Goal: Navigation & Orientation: Find specific page/section

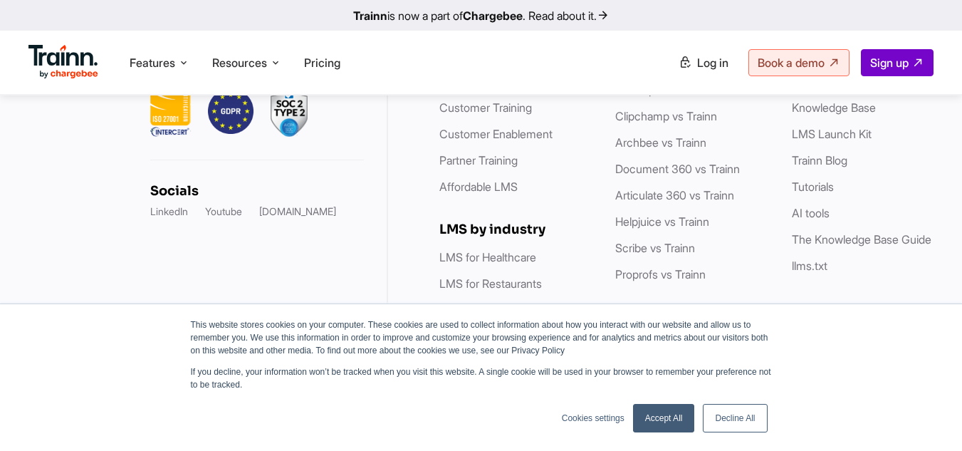
click at [727, 416] on link "Decline All" at bounding box center [734, 418] width 64 height 28
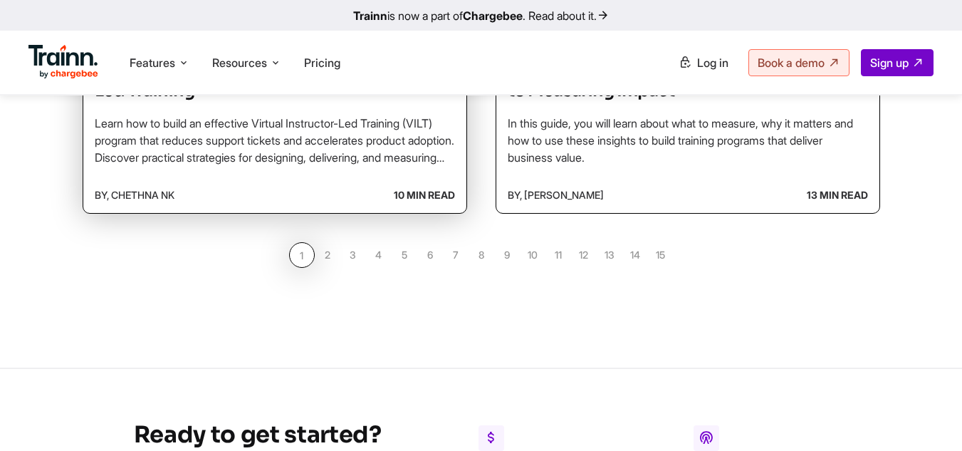
scroll to position [1344, 0]
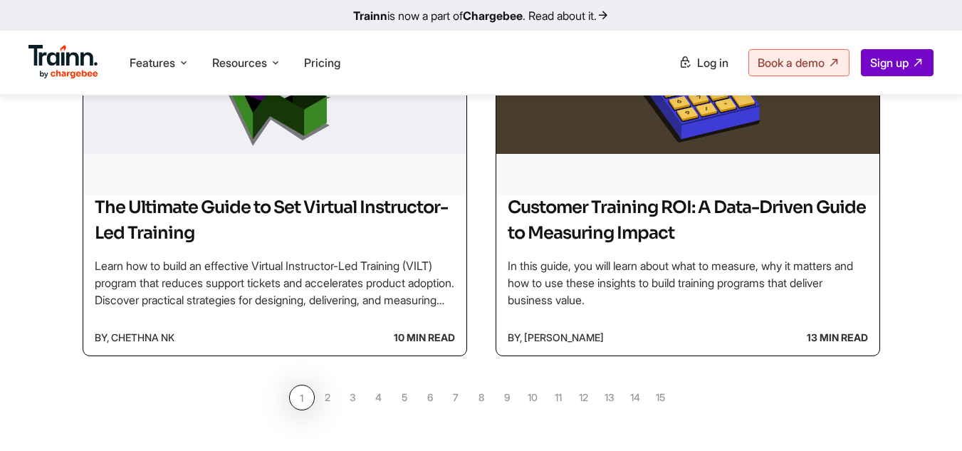
click at [328, 394] on link "2" at bounding box center [328, 397] width 26 height 26
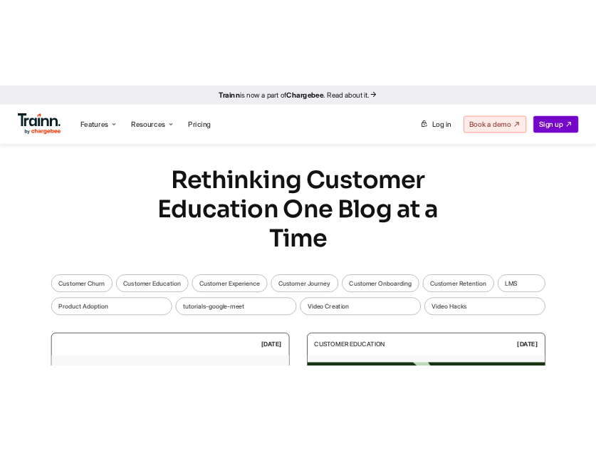
scroll to position [1344, 0]
